Goal: Find specific page/section: Find specific page/section

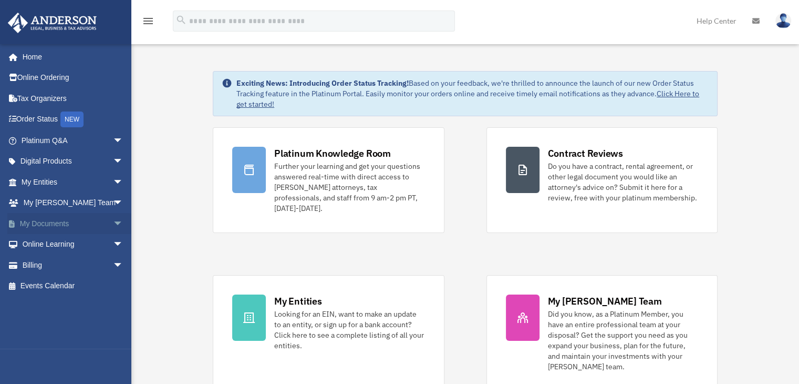
click at [113, 225] on span "arrow_drop_down" at bounding box center [123, 224] width 21 height 22
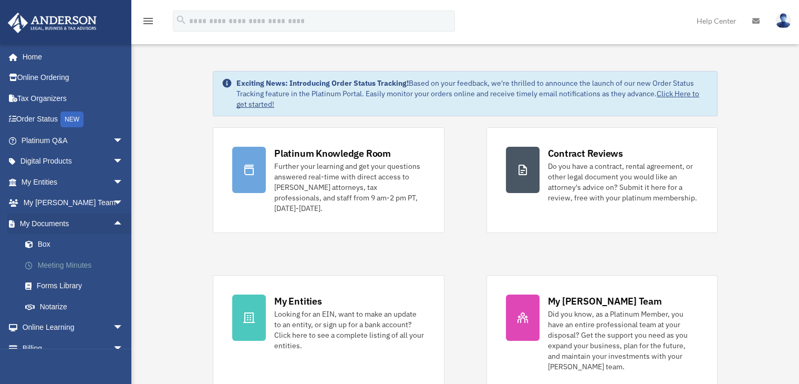
click at [81, 263] on link "Meeting Minutes" at bounding box center [77, 264] width 125 height 21
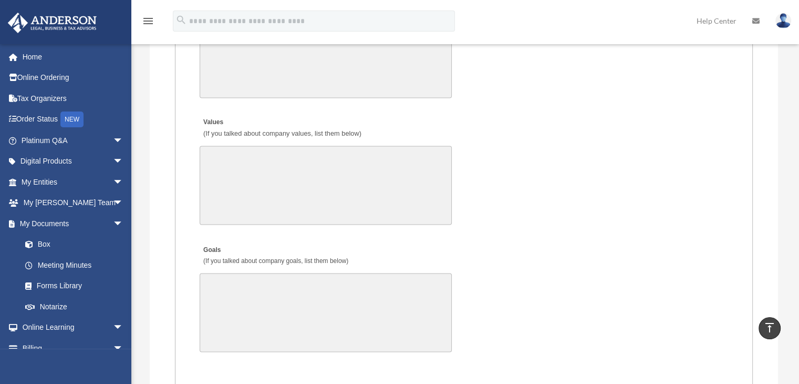
scroll to position [1735, 0]
